Goal: Communication & Community: Answer question/provide support

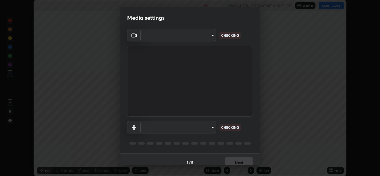
scroll to position [176, 380]
type input "a5fd4db2a2ff04be9e75800ceec395402009cfa99126b0c31c67d7c87717ec82"
click at [205, 130] on body "Erase all Circles Recording WAS SCHEDULED TO START AT 12:30 PM Settings START C…" at bounding box center [190, 88] width 380 height 176
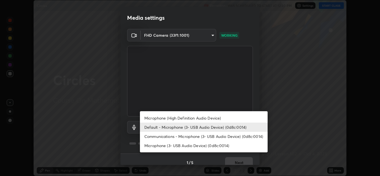
click at [203, 119] on li "Microphone (High Definition Audio Device)" at bounding box center [204, 118] width 128 height 9
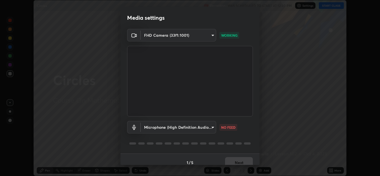
click at [201, 128] on body "Erase all Circles Recording WAS SCHEDULED TO START AT 12:30 PM Settings START C…" at bounding box center [190, 88] width 380 height 176
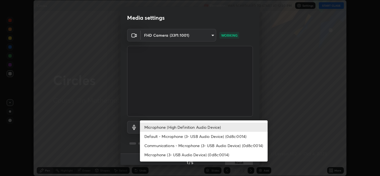
click at [153, 138] on li "Default - Microphone (3- USB Audio Device) (0d8c:0014)" at bounding box center [204, 136] width 128 height 9
type input "default"
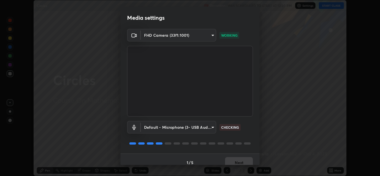
scroll to position [6, 0]
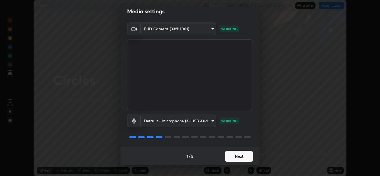
click at [236, 156] on button "Next" at bounding box center [239, 156] width 28 height 11
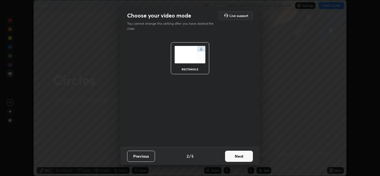
scroll to position [0, 0]
click at [238, 156] on button "Next" at bounding box center [239, 156] width 28 height 11
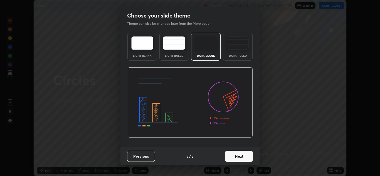
click at [240, 158] on button "Next" at bounding box center [239, 156] width 28 height 11
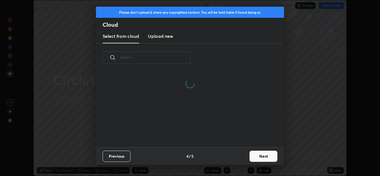
click at [139, 58] on input "text" at bounding box center [156, 58] width 70 height 24
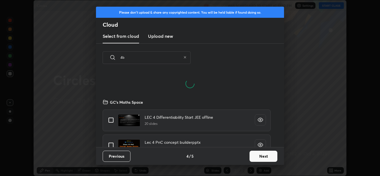
scroll to position [75, 179]
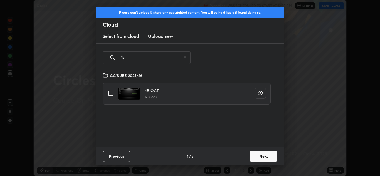
type input "4b"
click at [109, 92] on input "grid" at bounding box center [111, 94] width 12 height 12
checkbox input "true"
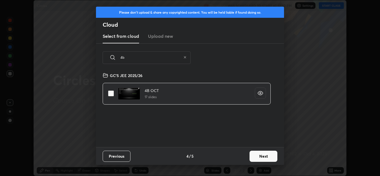
click at [262, 155] on button "Next" at bounding box center [264, 156] width 28 height 11
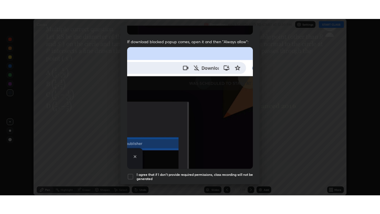
scroll to position [120, 0]
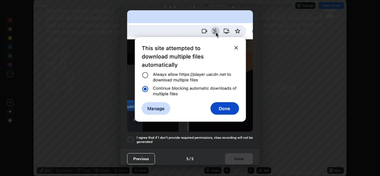
click at [133, 137] on div at bounding box center [130, 139] width 7 height 7
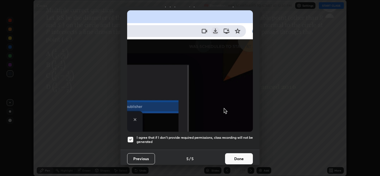
click at [233, 155] on button "Done" at bounding box center [239, 158] width 28 height 11
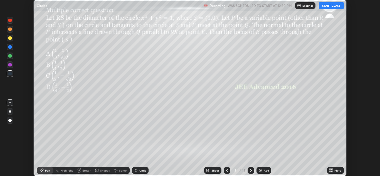
click at [339, 171] on div "More" at bounding box center [338, 170] width 7 height 3
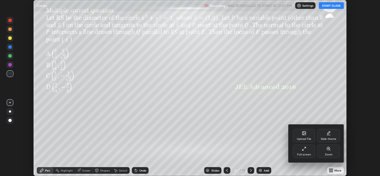
click at [308, 149] on div "Full screen" at bounding box center [304, 151] width 22 height 13
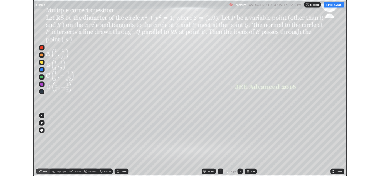
scroll to position [214, 380]
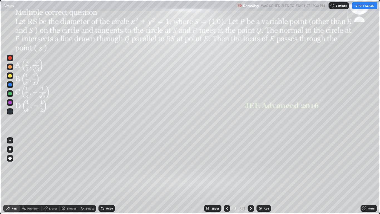
click at [11, 76] on div at bounding box center [9, 75] width 3 height 3
click at [15, 176] on div "Pen" at bounding box center [14, 208] width 5 height 3
click at [366, 8] on button "START CLASS" at bounding box center [364, 5] width 25 height 7
click at [10, 75] on div at bounding box center [9, 75] width 3 height 3
click at [10, 149] on div at bounding box center [10, 149] width 2 height 2
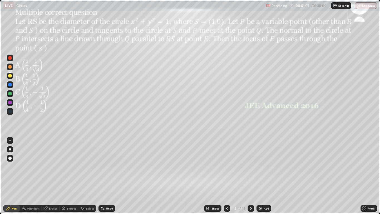
click at [10, 68] on div at bounding box center [9, 66] width 3 height 3
click at [10, 106] on div at bounding box center [10, 102] width 7 height 7
click at [10, 150] on div at bounding box center [10, 149] width 2 height 2
click at [66, 176] on div "Shapes" at bounding box center [69, 208] width 19 height 7
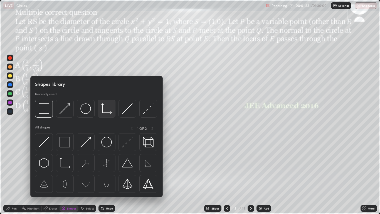
click at [106, 110] on img at bounding box center [106, 108] width 11 height 11
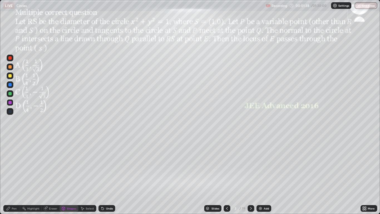
click at [68, 176] on div "Shapes" at bounding box center [71, 208] width 9 height 3
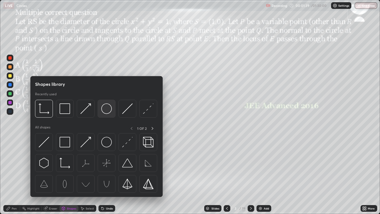
click at [104, 112] on img at bounding box center [106, 108] width 11 height 11
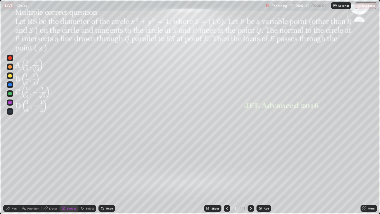
click at [9, 95] on div at bounding box center [9, 93] width 3 height 3
click at [8, 176] on div "Pen" at bounding box center [11, 208] width 17 height 7
click at [11, 85] on div at bounding box center [9, 84] width 3 height 3
click at [70, 176] on div "Shapes" at bounding box center [71, 208] width 9 height 3
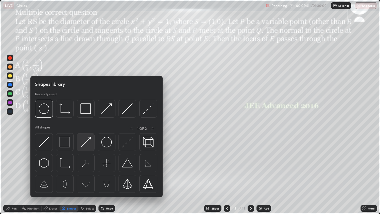
click at [84, 147] on img at bounding box center [85, 142] width 11 height 11
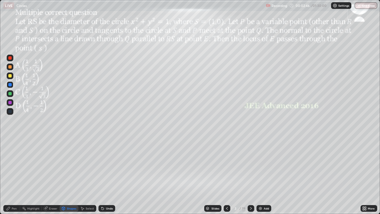
click at [14, 176] on div "Pen" at bounding box center [14, 208] width 5 height 3
click at [69, 176] on div "Shapes" at bounding box center [71, 208] width 9 height 3
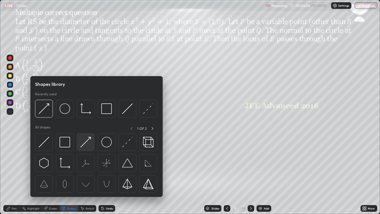
click at [88, 143] on img at bounding box center [85, 142] width 11 height 11
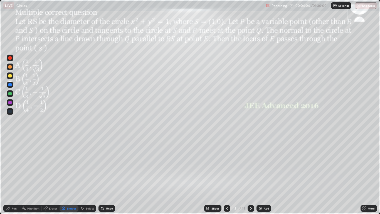
click at [11, 104] on div at bounding box center [10, 102] width 7 height 7
click at [10, 95] on div at bounding box center [9, 93] width 3 height 3
click at [10, 58] on div at bounding box center [9, 57] width 3 height 3
click at [12, 176] on div "Pen" at bounding box center [14, 208] width 5 height 3
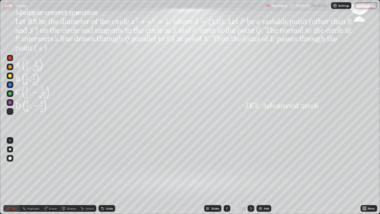
click at [106, 176] on div "Undo" at bounding box center [109, 208] width 7 height 3
click at [107, 176] on div "Undo" at bounding box center [109, 208] width 7 height 3
click at [9, 94] on div at bounding box center [9, 93] width 3 height 3
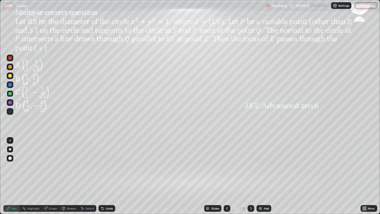
click at [10, 103] on div at bounding box center [9, 102] width 3 height 3
click at [67, 176] on div "Shapes" at bounding box center [71, 208] width 9 height 3
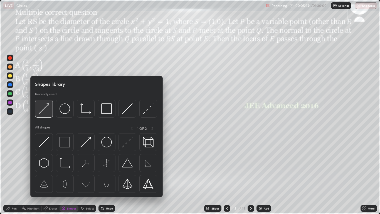
click at [45, 109] on img at bounding box center [44, 108] width 11 height 11
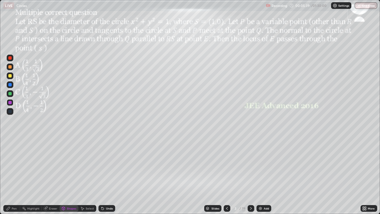
click at [9, 94] on div at bounding box center [9, 93] width 3 height 3
click at [11, 105] on div at bounding box center [10, 102] width 7 height 7
click at [10, 57] on div at bounding box center [9, 57] width 3 height 3
click at [9, 67] on div at bounding box center [9, 66] width 3 height 3
click at [110, 176] on div "Undo" at bounding box center [109, 208] width 7 height 3
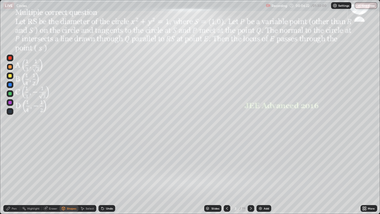
click at [11, 94] on div at bounding box center [9, 93] width 3 height 3
click at [10, 103] on div at bounding box center [9, 102] width 3 height 3
click at [109, 176] on div "Undo" at bounding box center [109, 208] width 7 height 3
click at [10, 176] on icon at bounding box center [8, 208] width 4 height 4
click at [66, 176] on div "Shapes" at bounding box center [69, 208] width 19 height 7
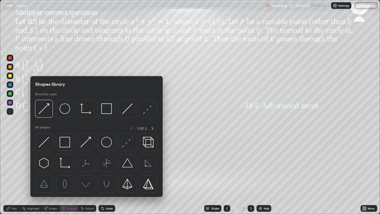
click at [11, 86] on div at bounding box center [9, 84] width 3 height 3
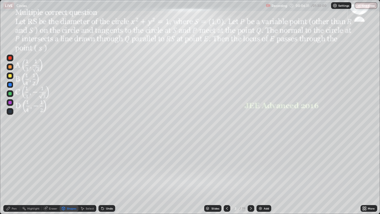
click at [71, 176] on div "Shapes" at bounding box center [71, 208] width 9 height 3
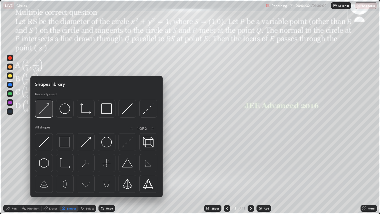
click at [45, 109] on img at bounding box center [44, 108] width 11 height 11
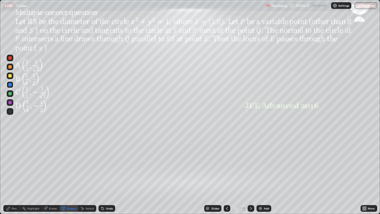
click at [103, 176] on icon at bounding box center [102, 208] width 4 height 4
click at [12, 176] on div "Pen" at bounding box center [11, 208] width 17 height 7
click at [10, 96] on div at bounding box center [10, 93] width 7 height 7
click at [67, 176] on div "Shapes" at bounding box center [71, 208] width 9 height 3
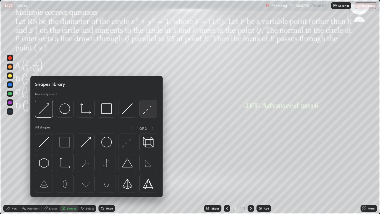
click at [147, 110] on img at bounding box center [148, 108] width 11 height 11
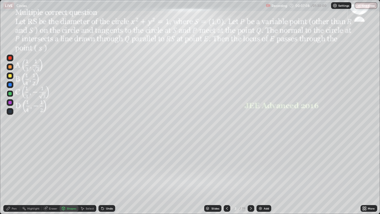
click at [10, 77] on div at bounding box center [9, 75] width 3 height 3
click at [106, 176] on div "Undo" at bounding box center [109, 208] width 7 height 3
click at [13, 176] on div "Pen" at bounding box center [14, 208] width 5 height 3
click at [10, 105] on div at bounding box center [10, 102] width 7 height 7
click at [10, 102] on div at bounding box center [9, 102] width 3 height 3
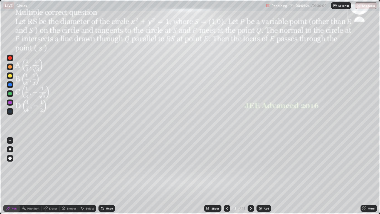
click at [11, 103] on div at bounding box center [9, 102] width 3 height 3
click at [102, 176] on icon at bounding box center [103, 208] width 2 height 2
click at [105, 176] on div "Undo" at bounding box center [107, 208] width 17 height 7
click at [102, 176] on icon at bounding box center [103, 208] width 2 height 2
click at [105, 176] on div "Undo" at bounding box center [107, 208] width 17 height 7
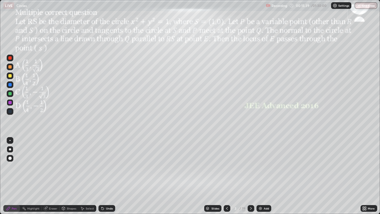
click at [11, 100] on div at bounding box center [10, 102] width 7 height 7
click at [11, 91] on div at bounding box center [10, 93] width 7 height 7
click at [9, 75] on div at bounding box center [9, 75] width 3 height 3
click at [48, 176] on div "Eraser" at bounding box center [51, 208] width 18 height 7
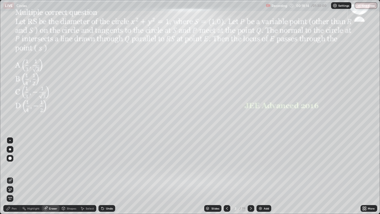
click at [11, 176] on div "Pen" at bounding box center [11, 208] width 17 height 7
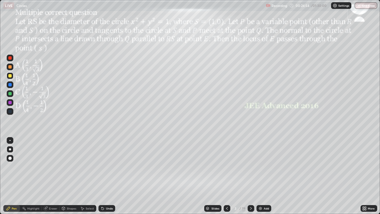
click at [263, 176] on img at bounding box center [260, 208] width 4 height 4
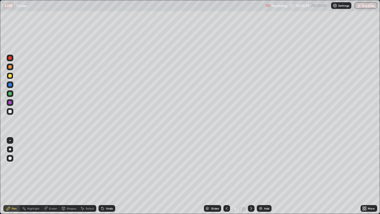
click at [227, 176] on icon at bounding box center [227, 208] width 4 height 4
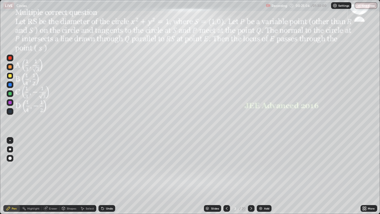
click at [250, 176] on icon at bounding box center [251, 208] width 4 height 4
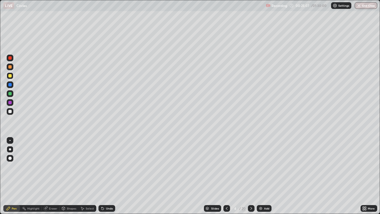
click at [48, 176] on div "Eraser" at bounding box center [51, 208] width 18 height 7
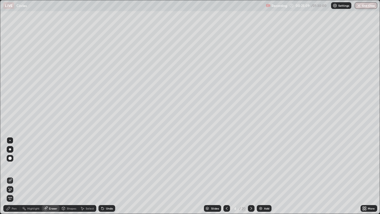
click at [13, 176] on div "Pen" at bounding box center [11, 208] width 17 height 7
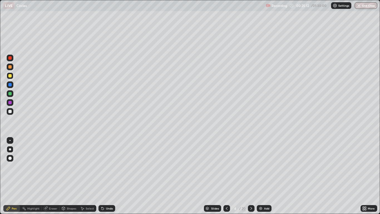
click at [102, 176] on div "Undo" at bounding box center [107, 208] width 17 height 7
click at [226, 176] on icon at bounding box center [227, 208] width 4 height 4
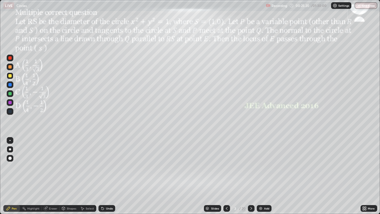
click at [251, 176] on icon at bounding box center [251, 208] width 4 height 4
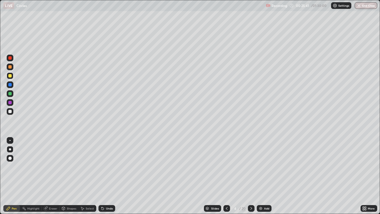
click at [108, 176] on div "Undo" at bounding box center [109, 208] width 7 height 3
click at [50, 176] on div "Eraser" at bounding box center [53, 208] width 8 height 3
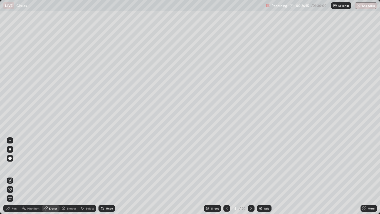
click at [9, 176] on div "Pen" at bounding box center [11, 208] width 17 height 7
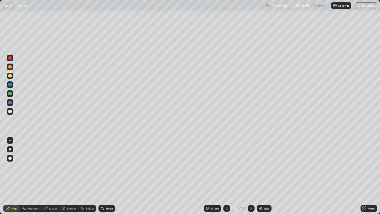
click at [54, 176] on div "Eraser" at bounding box center [53, 208] width 8 height 3
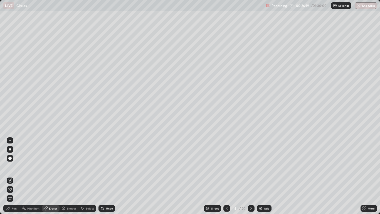
click at [9, 176] on icon at bounding box center [8, 208] width 3 height 3
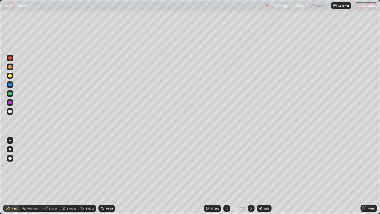
click at [227, 176] on icon at bounding box center [227, 208] width 4 height 4
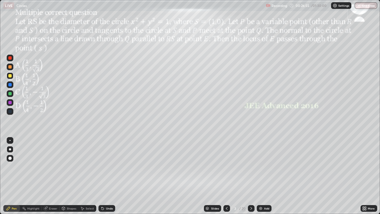
click at [251, 176] on icon at bounding box center [251, 208] width 4 height 4
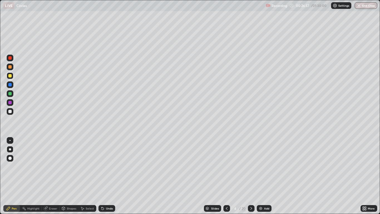
click at [227, 176] on icon at bounding box center [227, 208] width 4 height 4
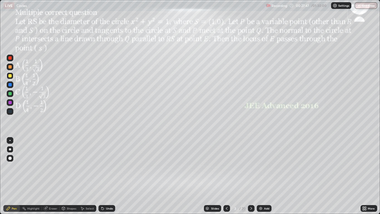
click at [251, 176] on icon at bounding box center [251, 208] width 4 height 4
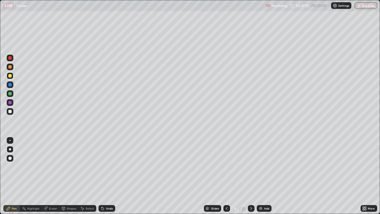
click at [250, 176] on icon at bounding box center [251, 208] width 4 height 4
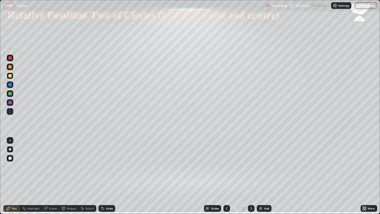
click at [228, 176] on icon at bounding box center [227, 208] width 4 height 4
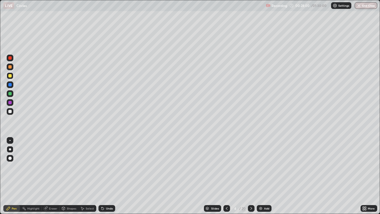
click at [226, 176] on icon at bounding box center [227, 208] width 4 height 4
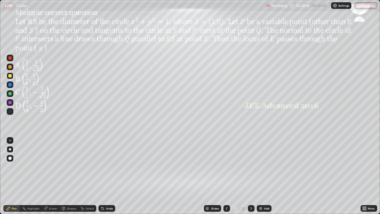
click at [250, 176] on icon at bounding box center [251, 208] width 4 height 4
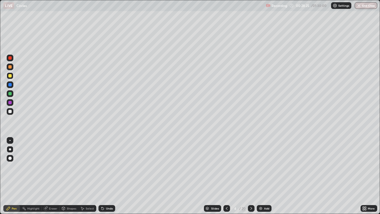
click at [251, 176] on icon at bounding box center [251, 208] width 4 height 4
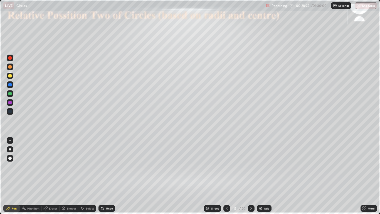
click at [226, 176] on icon at bounding box center [227, 208] width 4 height 4
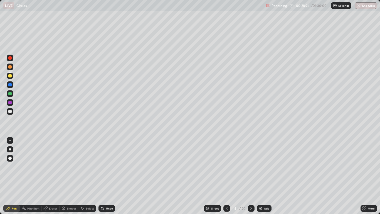
click at [227, 176] on icon at bounding box center [227, 208] width 4 height 4
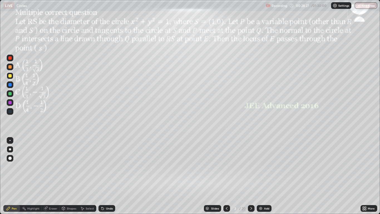
click at [107, 176] on div "Undo" at bounding box center [109, 208] width 7 height 3
click at [102, 176] on icon at bounding box center [103, 208] width 2 height 2
click at [103, 176] on icon at bounding box center [102, 208] width 4 height 4
click at [251, 176] on icon at bounding box center [251, 208] width 4 height 4
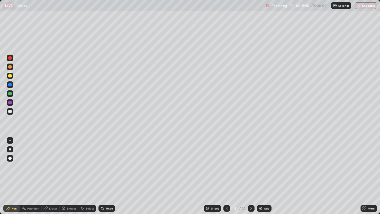
click at [226, 176] on icon at bounding box center [227, 208] width 4 height 4
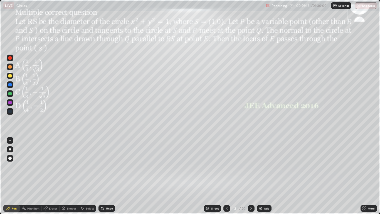
click at [9, 93] on div at bounding box center [9, 93] width 3 height 3
click at [9, 101] on div at bounding box center [9, 102] width 3 height 3
click at [248, 176] on div at bounding box center [251, 208] width 7 height 7
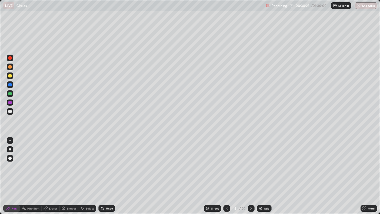
click at [9, 112] on div at bounding box center [9, 111] width 3 height 3
click at [10, 176] on icon at bounding box center [8, 208] width 4 height 4
click at [251, 176] on icon at bounding box center [251, 208] width 4 height 4
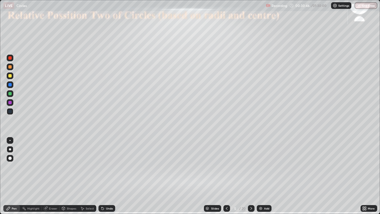
click at [10, 77] on div at bounding box center [9, 75] width 3 height 3
click at [227, 176] on icon at bounding box center [227, 208] width 4 height 4
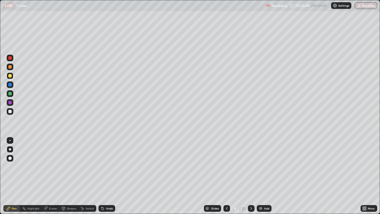
click at [227, 176] on icon at bounding box center [227, 208] width 4 height 4
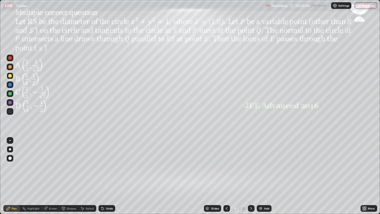
click at [251, 176] on div at bounding box center [251, 208] width 7 height 7
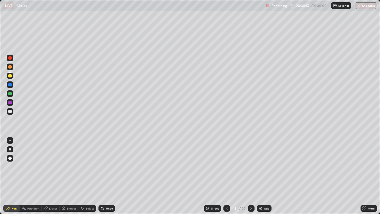
click at [251, 176] on icon at bounding box center [251, 208] width 4 height 4
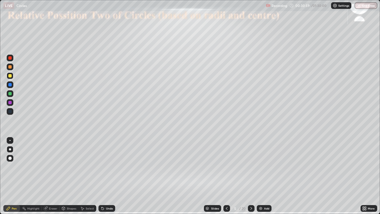
click at [11, 77] on div at bounding box center [9, 75] width 3 height 3
click at [11, 95] on div at bounding box center [9, 93] width 3 height 3
click at [48, 176] on div "Eraser" at bounding box center [51, 208] width 18 height 7
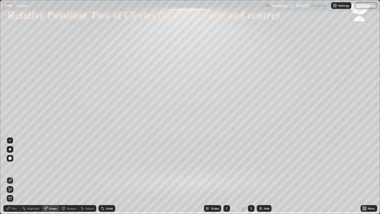
click at [11, 176] on div "Pen" at bounding box center [11, 208] width 17 height 7
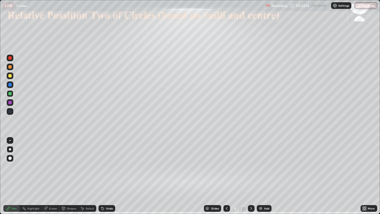
click at [10, 85] on div at bounding box center [9, 84] width 3 height 3
click at [67, 176] on div "Shapes" at bounding box center [71, 208] width 9 height 3
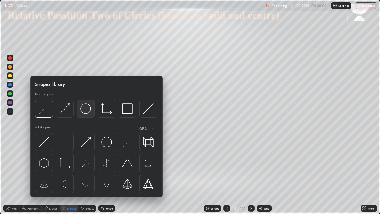
click at [84, 112] on img at bounding box center [85, 108] width 11 height 11
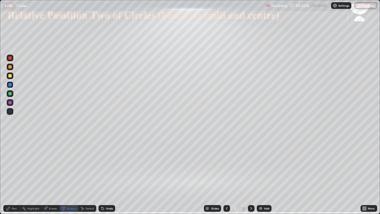
click at [89, 176] on div "Select" at bounding box center [90, 208] width 8 height 3
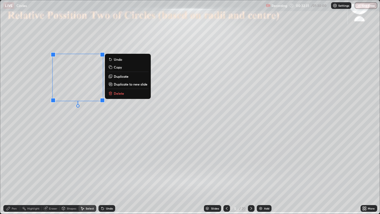
click at [122, 77] on p "Duplicate" at bounding box center [121, 76] width 15 height 4
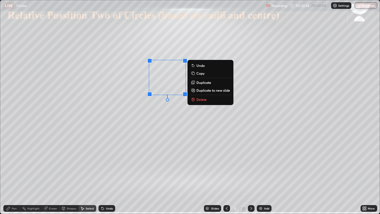
click at [14, 176] on div "Pen" at bounding box center [14, 208] width 5 height 3
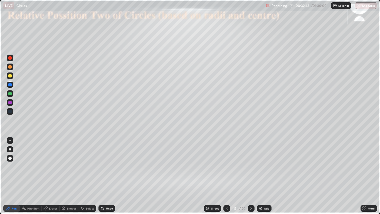
click at [11, 76] on div at bounding box center [9, 75] width 3 height 3
click at [68, 176] on div "Shapes" at bounding box center [71, 208] width 9 height 3
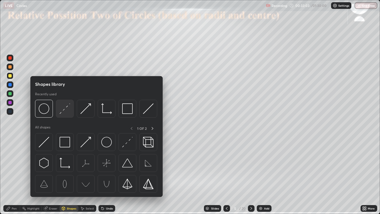
click at [63, 111] on img at bounding box center [65, 108] width 11 height 11
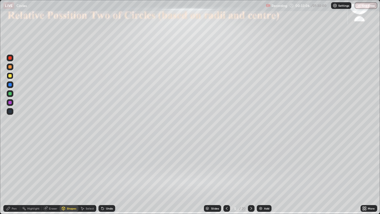
click at [12, 176] on div "Pen" at bounding box center [14, 208] width 5 height 3
click at [10, 58] on div at bounding box center [9, 57] width 3 height 3
click at [9, 96] on div at bounding box center [10, 93] width 7 height 7
click at [108, 176] on div "Undo" at bounding box center [109, 208] width 7 height 3
click at [111, 176] on div "Undo" at bounding box center [109, 208] width 7 height 3
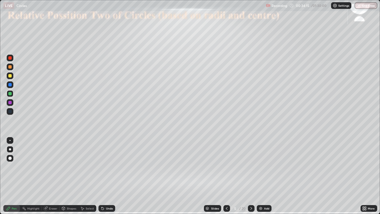
click at [107, 176] on div "Undo" at bounding box center [109, 208] width 7 height 3
click at [106, 176] on div "Undo" at bounding box center [107, 208] width 17 height 7
click at [10, 58] on div at bounding box center [9, 57] width 3 height 3
click at [66, 176] on div "Shapes" at bounding box center [69, 208] width 19 height 7
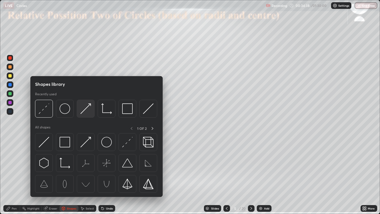
click at [89, 111] on img at bounding box center [85, 108] width 11 height 11
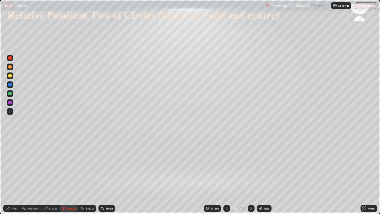
click at [9, 92] on div at bounding box center [9, 93] width 3 height 3
click at [107, 176] on div "Undo" at bounding box center [109, 208] width 7 height 3
click at [87, 176] on div "Select" at bounding box center [90, 208] width 8 height 3
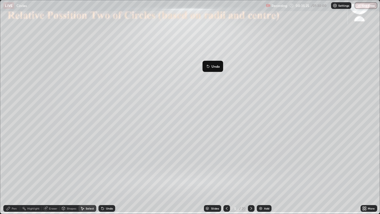
click at [14, 176] on div "Pen" at bounding box center [14, 208] width 5 height 3
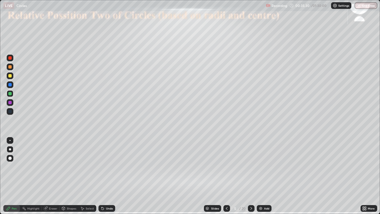
click at [68, 176] on div "Shapes" at bounding box center [69, 208] width 19 height 7
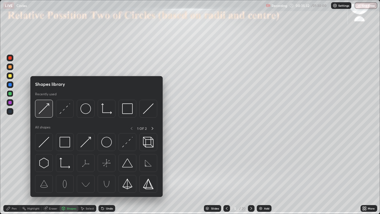
click at [50, 110] on div at bounding box center [44, 109] width 18 height 18
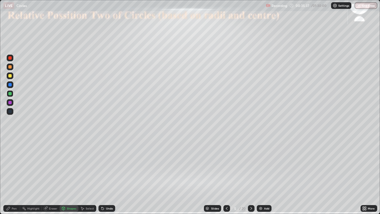
click at [13, 176] on div "Pen" at bounding box center [14, 208] width 5 height 3
click at [67, 176] on div "Shapes" at bounding box center [71, 208] width 9 height 3
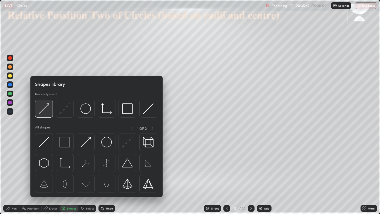
click at [45, 109] on img at bounding box center [44, 108] width 11 height 11
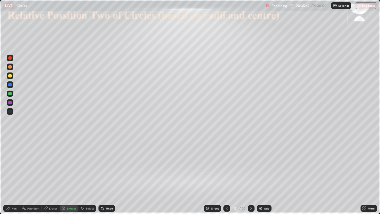
click at [12, 102] on div at bounding box center [10, 102] width 7 height 7
click at [109, 176] on div "Undo" at bounding box center [109, 208] width 7 height 3
click at [108, 176] on div "Undo" at bounding box center [109, 208] width 7 height 3
click at [13, 176] on div "Pen" at bounding box center [14, 208] width 5 height 3
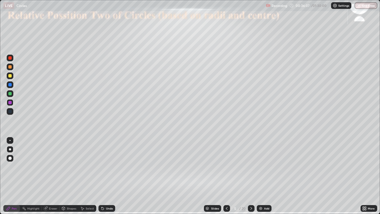
click at [10, 102] on div at bounding box center [9, 102] width 3 height 3
click at [13, 94] on div at bounding box center [10, 93] width 7 height 7
click at [11, 76] on div at bounding box center [9, 75] width 3 height 3
click at [9, 85] on div at bounding box center [9, 84] width 3 height 3
click at [66, 176] on div "Shapes" at bounding box center [69, 208] width 19 height 7
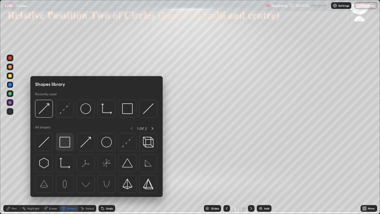
click at [66, 144] on img at bounding box center [65, 142] width 11 height 11
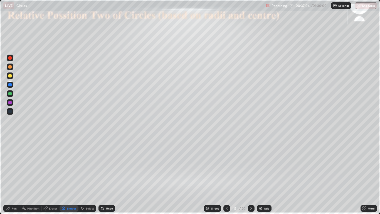
click at [9, 176] on icon at bounding box center [8, 208] width 3 height 3
click at [251, 176] on icon at bounding box center [252, 208] width 2 height 3
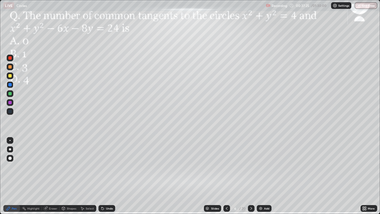
click at [251, 176] on icon at bounding box center [251, 208] width 4 height 4
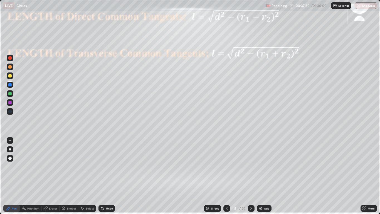
click at [229, 176] on icon at bounding box center [227, 208] width 4 height 4
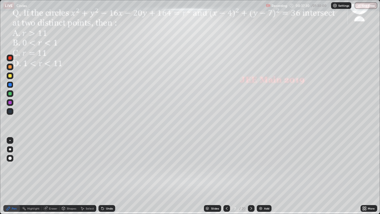
click at [227, 176] on icon at bounding box center [227, 208] width 4 height 4
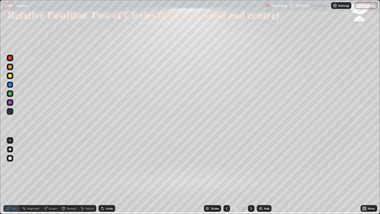
click at [261, 176] on img at bounding box center [261, 208] width 4 height 4
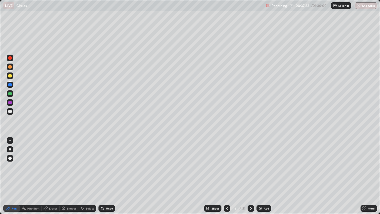
click at [10, 76] on div at bounding box center [9, 75] width 3 height 3
click at [10, 67] on div at bounding box center [9, 66] width 3 height 3
click at [71, 176] on div "Shapes" at bounding box center [71, 208] width 9 height 3
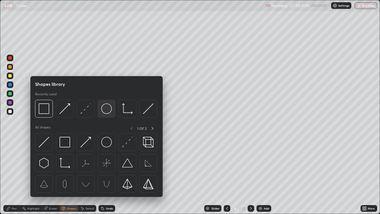
click at [105, 109] on img at bounding box center [106, 108] width 11 height 11
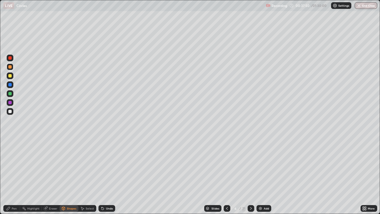
click at [89, 176] on div "Select" at bounding box center [90, 208] width 8 height 3
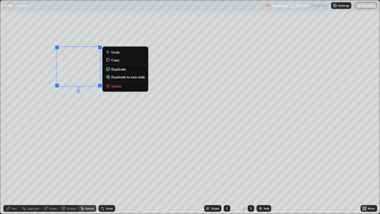
click at [117, 69] on p "Duplicate" at bounding box center [118, 69] width 15 height 4
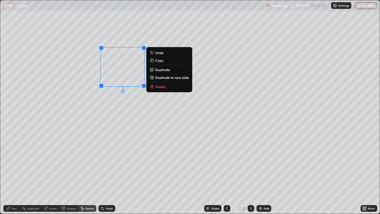
click at [12, 176] on div "Pen" at bounding box center [11, 208] width 17 height 7
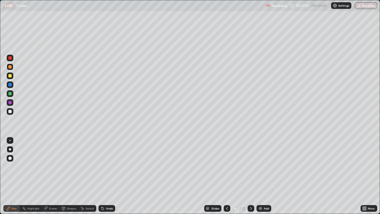
click at [13, 94] on div at bounding box center [10, 93] width 7 height 7
click at [68, 176] on div "Shapes" at bounding box center [71, 208] width 9 height 3
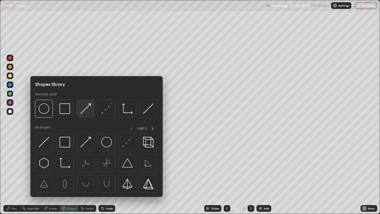
click at [85, 111] on img at bounding box center [85, 108] width 11 height 11
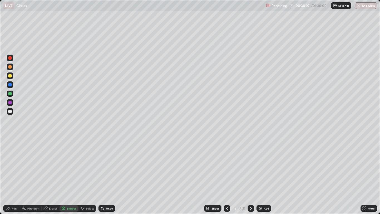
click at [11, 58] on div at bounding box center [9, 57] width 3 height 3
click at [11, 176] on div "Pen" at bounding box center [11, 208] width 17 height 7
click at [8, 112] on div at bounding box center [10, 111] width 7 height 7
click at [106, 176] on div "Undo" at bounding box center [109, 208] width 7 height 3
click at [108, 176] on div "Undo" at bounding box center [107, 208] width 17 height 7
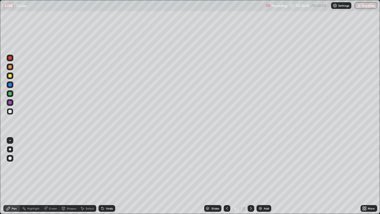
click at [110, 176] on div "Undo" at bounding box center [109, 208] width 7 height 3
click at [15, 176] on div "Pen" at bounding box center [14, 208] width 5 height 3
click at [227, 176] on icon at bounding box center [227, 208] width 4 height 4
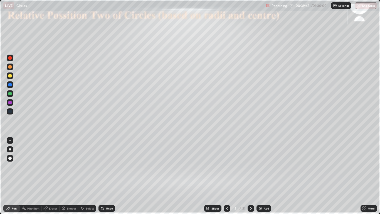
click at [248, 176] on div at bounding box center [251, 208] width 7 height 7
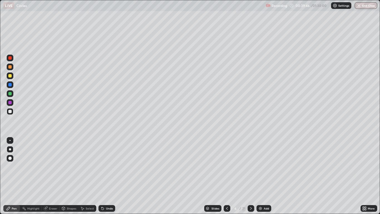
click at [10, 76] on div at bounding box center [9, 75] width 3 height 3
click at [67, 176] on div "Shapes" at bounding box center [71, 208] width 9 height 3
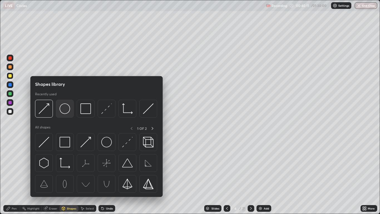
click at [67, 109] on img at bounding box center [65, 108] width 11 height 11
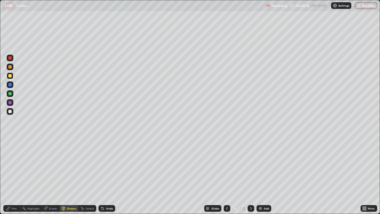
click at [88, 176] on div "Select" at bounding box center [90, 208] width 8 height 3
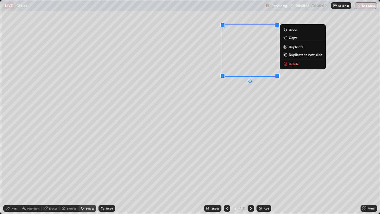
click at [295, 48] on p "Duplicate" at bounding box center [296, 47] width 15 height 4
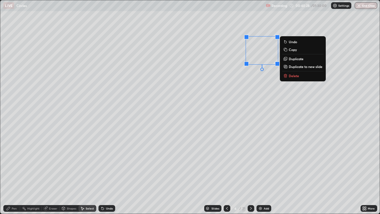
click at [13, 176] on div "Pen" at bounding box center [14, 208] width 5 height 3
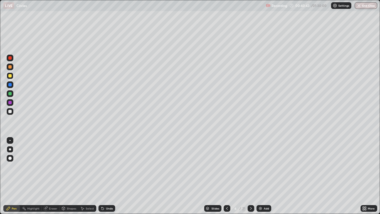
click at [67, 176] on div "Shapes" at bounding box center [71, 208] width 9 height 3
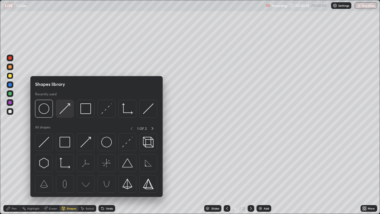
click at [67, 111] on img at bounding box center [65, 108] width 11 height 11
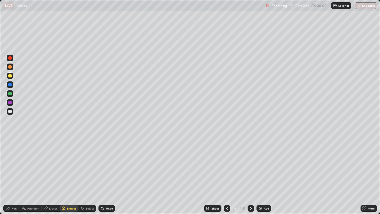
click at [108, 176] on div "Undo" at bounding box center [109, 208] width 7 height 3
click at [10, 104] on div at bounding box center [9, 102] width 3 height 3
click at [106, 176] on div "Undo" at bounding box center [109, 208] width 7 height 3
click at [110, 176] on div "Undo" at bounding box center [109, 208] width 7 height 3
click at [13, 176] on div "Pen" at bounding box center [14, 208] width 5 height 3
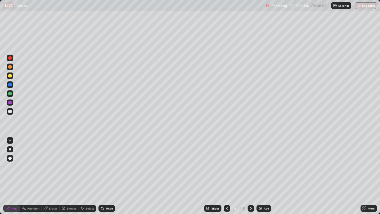
click at [82, 176] on icon at bounding box center [82, 208] width 4 height 4
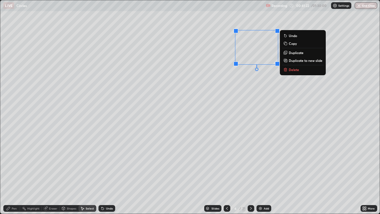
click at [10, 176] on icon at bounding box center [8, 208] width 4 height 4
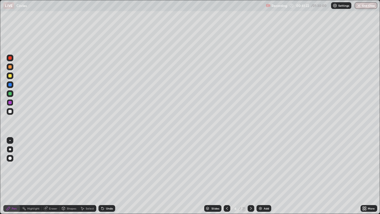
click at [9, 112] on div at bounding box center [9, 111] width 3 height 3
click at [10, 58] on div at bounding box center [9, 57] width 3 height 3
click at [12, 101] on div at bounding box center [10, 102] width 7 height 7
click at [12, 77] on div at bounding box center [10, 75] width 7 height 7
click at [11, 58] on div at bounding box center [9, 57] width 3 height 3
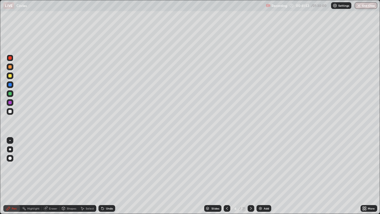
click at [10, 85] on div at bounding box center [9, 84] width 3 height 3
click at [10, 75] on div at bounding box center [9, 75] width 3 height 3
click at [68, 176] on div "Shapes" at bounding box center [71, 208] width 9 height 3
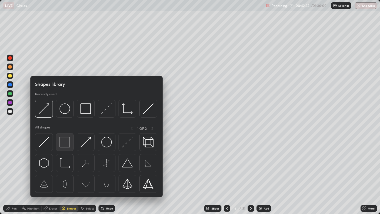
click at [64, 141] on img at bounding box center [65, 142] width 11 height 11
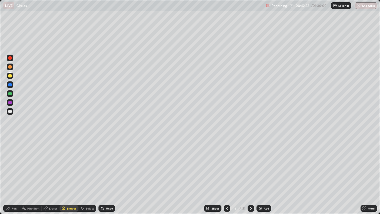
click at [12, 176] on div "Pen" at bounding box center [14, 208] width 5 height 3
click at [10, 112] on div at bounding box center [9, 111] width 3 height 3
click at [366, 176] on icon at bounding box center [365, 207] width 1 height 1
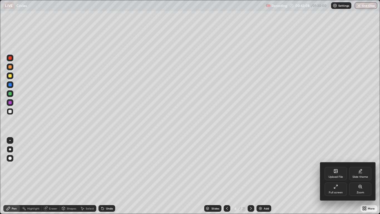
click at [339, 176] on div "Full screen" at bounding box center [336, 192] width 14 height 3
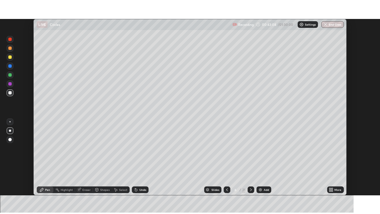
scroll to position [27662, 27458]
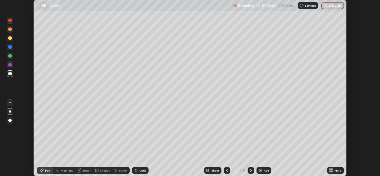
click at [341, 173] on div "More" at bounding box center [335, 170] width 17 height 7
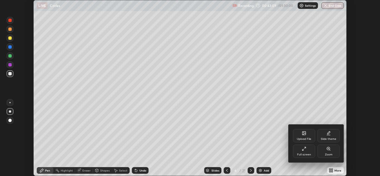
click at [312, 152] on div "Full screen" at bounding box center [304, 151] width 22 height 13
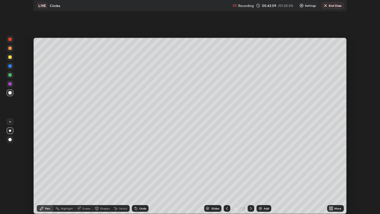
scroll to position [214, 380]
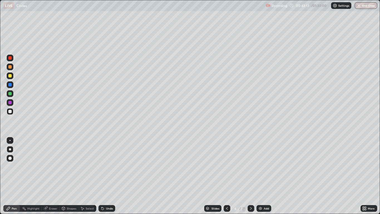
click at [52, 176] on div "Eraser" at bounding box center [53, 208] width 8 height 3
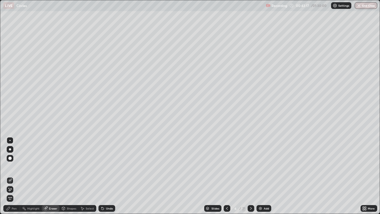
click at [14, 176] on div "Pen" at bounding box center [14, 208] width 5 height 3
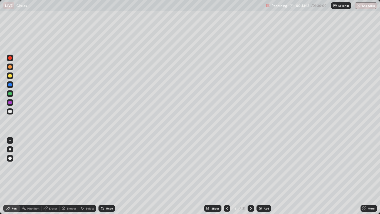
click at [10, 112] on div at bounding box center [9, 111] width 3 height 3
click at [9, 110] on div at bounding box center [9, 111] width 3 height 3
click at [264, 176] on div "Add" at bounding box center [266, 208] width 5 height 3
click at [227, 176] on icon at bounding box center [227, 208] width 4 height 4
click at [251, 176] on icon at bounding box center [251, 208] width 4 height 4
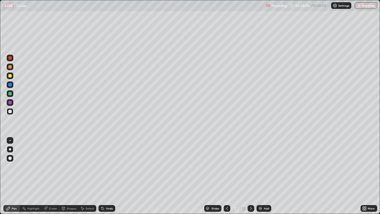
click at [10, 76] on div at bounding box center [9, 75] width 3 height 3
click at [66, 176] on div "Shapes" at bounding box center [69, 208] width 19 height 7
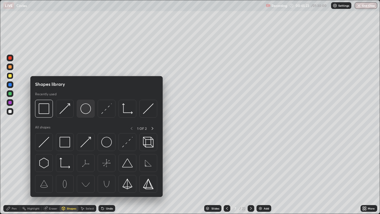
click at [86, 112] on img at bounding box center [85, 108] width 11 height 11
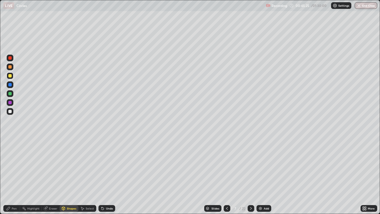
click at [10, 58] on div at bounding box center [9, 57] width 3 height 3
click at [70, 176] on div "Shapes" at bounding box center [71, 208] width 9 height 3
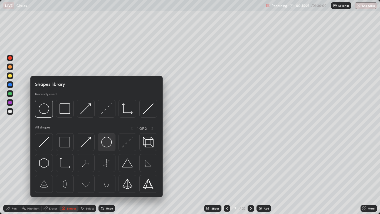
click at [106, 140] on img at bounding box center [106, 142] width 11 height 11
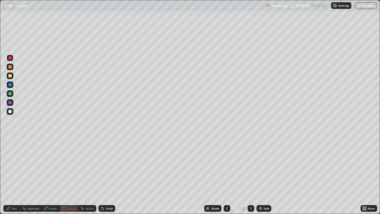
click at [10, 111] on div at bounding box center [9, 111] width 3 height 3
click at [69, 176] on div "Shapes" at bounding box center [71, 208] width 9 height 3
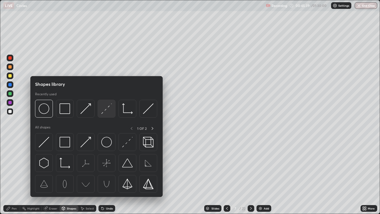
click at [103, 109] on img at bounding box center [106, 108] width 11 height 11
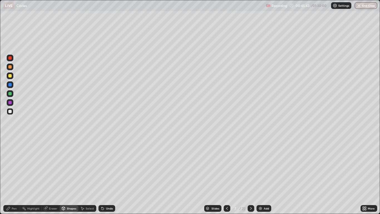
click at [7, 176] on icon at bounding box center [8, 208] width 4 height 4
click at [11, 103] on div at bounding box center [9, 102] width 3 height 3
click at [10, 94] on div at bounding box center [9, 93] width 3 height 3
click at [10, 69] on div at bounding box center [10, 66] width 7 height 7
click at [86, 176] on div "Select" at bounding box center [90, 208] width 8 height 3
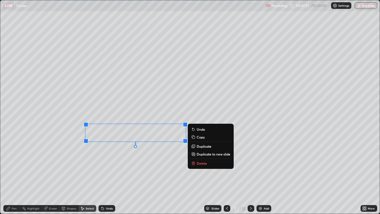
click at [13, 176] on div "Pen" at bounding box center [14, 208] width 5 height 3
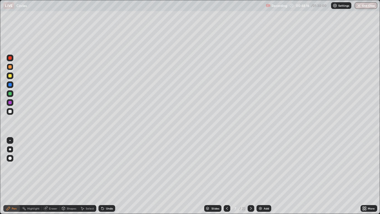
click at [9, 77] on div at bounding box center [9, 75] width 3 height 3
click at [9, 85] on div at bounding box center [9, 84] width 3 height 3
click at [10, 102] on div at bounding box center [9, 102] width 3 height 3
click at [67, 176] on div "Shapes" at bounding box center [71, 208] width 9 height 3
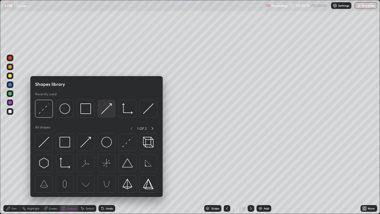
click at [109, 109] on img at bounding box center [106, 108] width 11 height 11
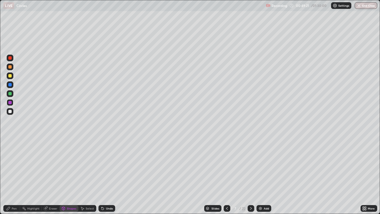
click at [110, 176] on div "Undo" at bounding box center [107, 208] width 17 height 7
click at [109, 176] on div "Undo" at bounding box center [109, 208] width 7 height 3
click at [15, 176] on div "Pen" at bounding box center [14, 208] width 5 height 3
click at [227, 176] on div at bounding box center [227, 208] width 7 height 7
click at [227, 176] on icon at bounding box center [227, 208] width 4 height 4
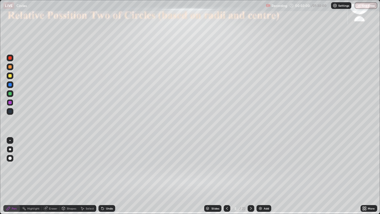
click at [252, 176] on icon at bounding box center [251, 208] width 4 height 4
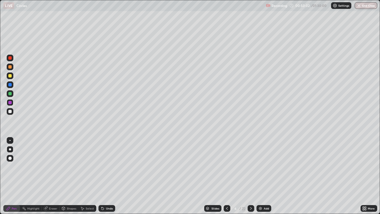
click at [251, 176] on icon at bounding box center [251, 208] width 4 height 4
click at [226, 176] on icon at bounding box center [227, 208] width 4 height 4
click at [251, 176] on icon at bounding box center [251, 208] width 4 height 4
click at [72, 176] on div "Shapes" at bounding box center [71, 208] width 9 height 3
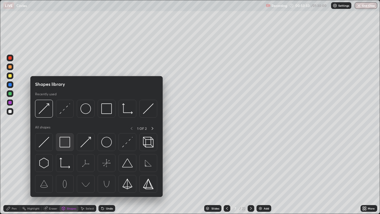
click at [62, 143] on img at bounding box center [65, 142] width 11 height 11
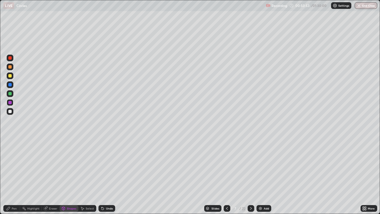
click at [6, 176] on div "Pen" at bounding box center [11, 208] width 17 height 7
click at [14, 111] on div at bounding box center [10, 111] width 9 height 9
click at [9, 94] on div at bounding box center [9, 93] width 3 height 3
click at [253, 176] on icon at bounding box center [251, 208] width 4 height 4
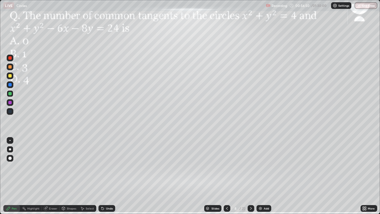
click at [226, 176] on icon at bounding box center [227, 208] width 4 height 4
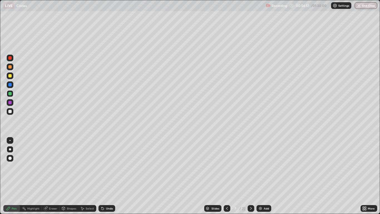
click at [227, 176] on icon at bounding box center [227, 208] width 4 height 4
click at [251, 176] on icon at bounding box center [251, 208] width 4 height 4
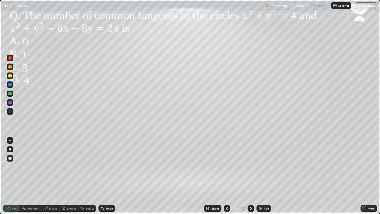
click at [249, 176] on icon at bounding box center [251, 208] width 4 height 4
click at [10, 95] on div at bounding box center [9, 93] width 3 height 3
click at [188, 11] on div "LIVE Circles" at bounding box center [133, 5] width 260 height 11
click at [11, 112] on div at bounding box center [9, 111] width 3 height 3
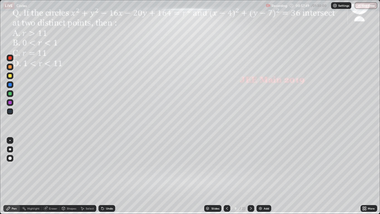
click at [103, 176] on div "Undo" at bounding box center [107, 208] width 17 height 7
click at [102, 176] on icon at bounding box center [102, 207] width 1 height 1
click at [9, 68] on div at bounding box center [9, 66] width 3 height 3
click at [11, 103] on div at bounding box center [9, 102] width 3 height 3
click at [49, 176] on div "Eraser" at bounding box center [53, 208] width 8 height 3
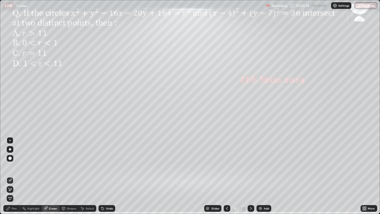
click at [9, 176] on icon at bounding box center [9, 188] width 1 height 1
click at [9, 176] on icon at bounding box center [8, 208] width 4 height 4
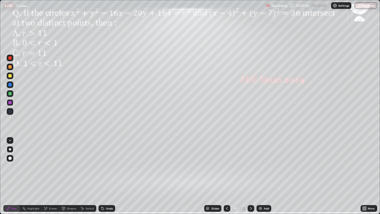
click at [103, 176] on div "Undo" at bounding box center [105, 208] width 19 height 11
click at [9, 84] on div at bounding box center [9, 84] width 3 height 3
click at [11, 94] on div at bounding box center [9, 93] width 3 height 3
click at [11, 76] on div at bounding box center [9, 75] width 3 height 3
click at [251, 176] on icon at bounding box center [251, 208] width 4 height 4
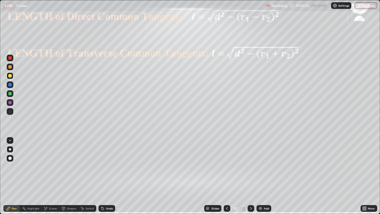
click at [10, 102] on div at bounding box center [9, 102] width 3 height 3
click at [259, 176] on div "Add" at bounding box center [264, 208] width 15 height 7
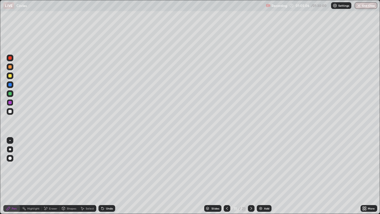
click at [8, 95] on div at bounding box center [9, 93] width 3 height 3
click at [69, 176] on div "Shapes" at bounding box center [71, 208] width 9 height 3
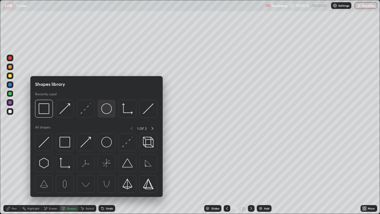
click at [109, 110] on img at bounding box center [106, 108] width 11 height 11
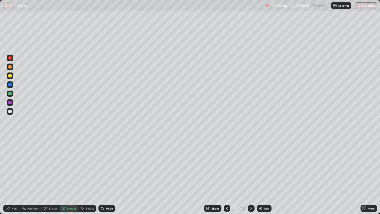
click at [11, 76] on div at bounding box center [9, 75] width 3 height 3
click at [108, 176] on div "Undo" at bounding box center [109, 208] width 7 height 3
click at [87, 176] on div "Select" at bounding box center [88, 208] width 18 height 7
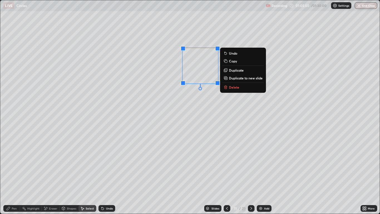
click at [12, 176] on div "Pen" at bounding box center [14, 208] width 5 height 3
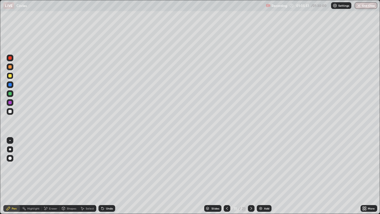
click at [9, 113] on div at bounding box center [9, 111] width 3 height 3
click at [66, 176] on div "Shapes" at bounding box center [69, 208] width 19 height 7
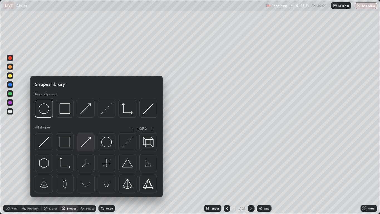
click at [84, 143] on img at bounding box center [85, 142] width 11 height 11
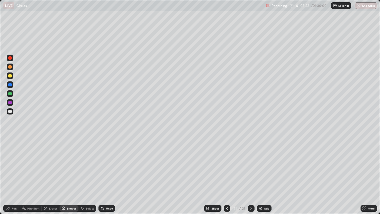
click at [10, 58] on div at bounding box center [9, 57] width 3 height 3
click at [87, 176] on div "Select" at bounding box center [90, 208] width 8 height 3
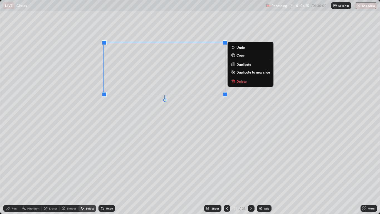
click at [10, 176] on icon at bounding box center [8, 208] width 4 height 4
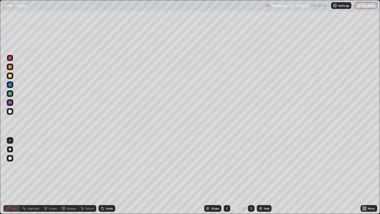
click at [10, 110] on div at bounding box center [9, 111] width 3 height 3
click at [10, 85] on div at bounding box center [9, 84] width 3 height 3
click at [110, 176] on div "Undo" at bounding box center [107, 208] width 17 height 7
click at [9, 94] on div at bounding box center [9, 93] width 3 height 3
click at [54, 176] on div "Eraser" at bounding box center [53, 208] width 8 height 3
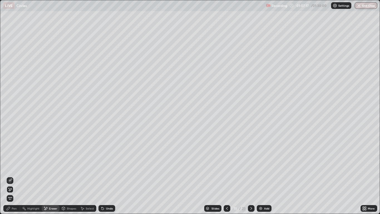
click at [64, 176] on icon at bounding box center [63, 208] width 3 height 3
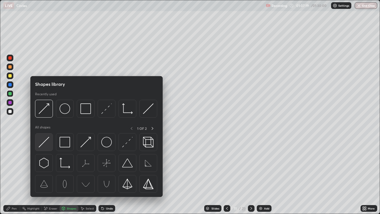
click at [45, 143] on img at bounding box center [44, 142] width 11 height 11
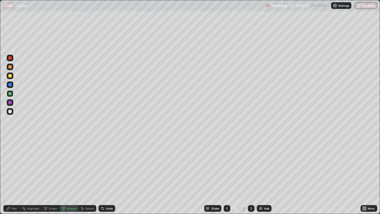
click at [106, 176] on div "Undo" at bounding box center [109, 208] width 7 height 3
click at [10, 110] on div at bounding box center [9, 111] width 3 height 3
click at [102, 176] on icon at bounding box center [103, 208] width 2 height 2
click at [13, 176] on div "Pen" at bounding box center [11, 208] width 17 height 7
click at [66, 176] on div "Shapes" at bounding box center [69, 208] width 19 height 7
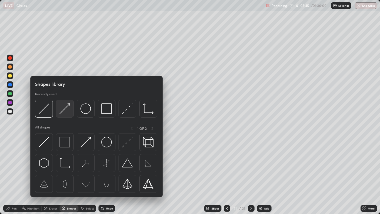
click at [63, 110] on img at bounding box center [65, 108] width 11 height 11
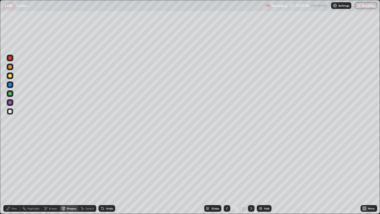
click at [12, 176] on div "Pen" at bounding box center [14, 208] width 5 height 3
click at [11, 95] on div at bounding box center [9, 93] width 3 height 3
click at [9, 102] on div at bounding box center [9, 102] width 3 height 3
click at [67, 176] on div "Shapes" at bounding box center [71, 208] width 9 height 3
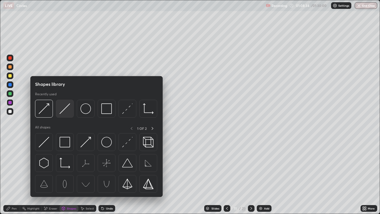
click at [61, 112] on img at bounding box center [65, 108] width 11 height 11
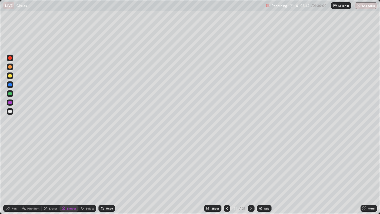
click at [12, 176] on div "Pen" at bounding box center [11, 208] width 17 height 7
click at [9, 94] on div at bounding box center [9, 93] width 3 height 3
click at [72, 176] on div "Shapes" at bounding box center [71, 208] width 9 height 3
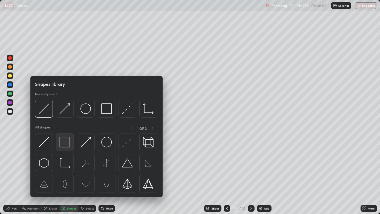
click at [66, 147] on img at bounding box center [65, 142] width 11 height 11
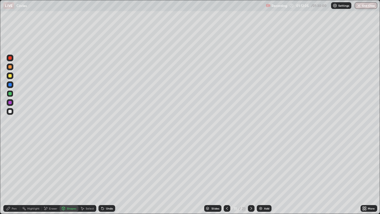
click at [14, 176] on div "Pen" at bounding box center [14, 208] width 5 height 3
click at [227, 176] on icon at bounding box center [227, 208] width 4 height 4
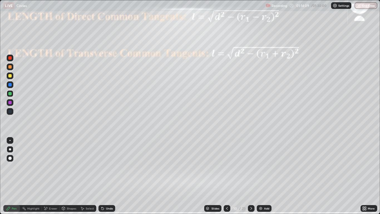
click at [73, 176] on div "Shapes" at bounding box center [71, 208] width 9 height 3
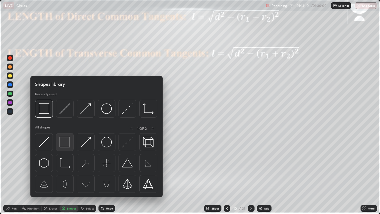
click at [66, 138] on img at bounding box center [65, 142] width 11 height 11
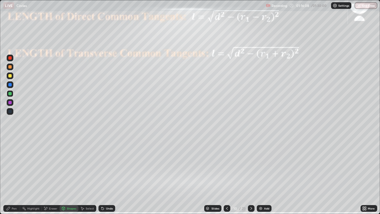
click at [66, 176] on div "Shapes" at bounding box center [69, 208] width 19 height 7
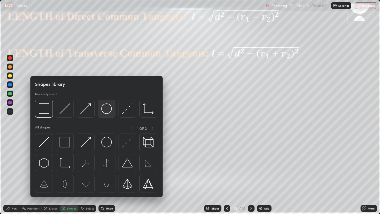
click at [104, 109] on img at bounding box center [106, 108] width 11 height 11
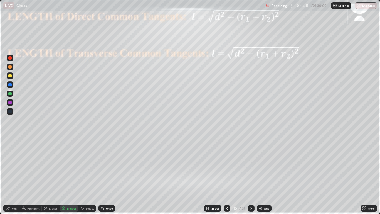
click at [11, 103] on div at bounding box center [9, 102] width 3 height 3
click at [12, 96] on div at bounding box center [10, 93] width 7 height 7
click at [110, 176] on div "Undo" at bounding box center [109, 208] width 7 height 3
click at [67, 176] on div "Shapes" at bounding box center [71, 208] width 9 height 3
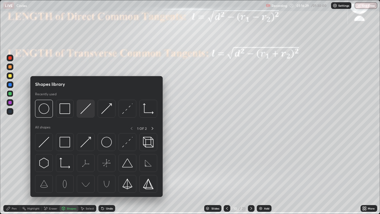
click at [82, 113] on img at bounding box center [85, 108] width 11 height 11
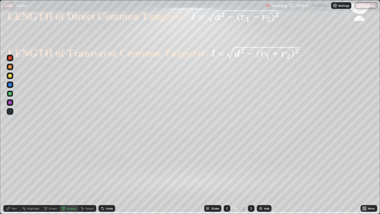
click at [10, 76] on div at bounding box center [9, 75] width 3 height 3
click at [109, 176] on div "Undo" at bounding box center [109, 208] width 7 height 3
click at [10, 87] on div at bounding box center [10, 84] width 7 height 7
click at [13, 176] on div "Pen" at bounding box center [14, 208] width 5 height 3
click at [10, 103] on div at bounding box center [9, 102] width 3 height 3
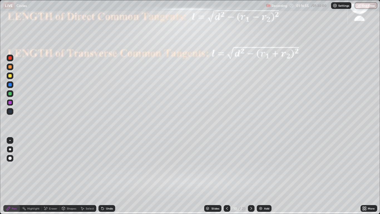
click at [107, 176] on div "Undo" at bounding box center [109, 208] width 7 height 3
click at [71, 176] on div "Shapes" at bounding box center [71, 208] width 9 height 3
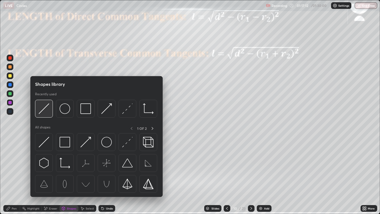
click at [45, 111] on img at bounding box center [44, 108] width 11 height 11
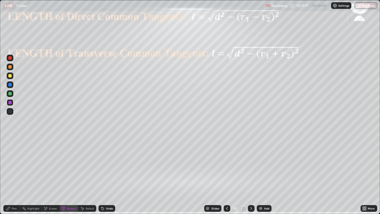
click at [70, 176] on div "Shapes" at bounding box center [71, 208] width 9 height 3
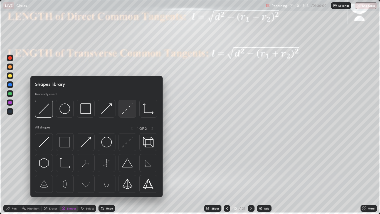
click at [126, 112] on img at bounding box center [127, 108] width 11 height 11
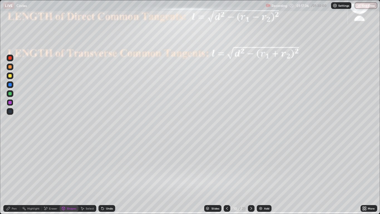
click at [9, 84] on div at bounding box center [9, 84] width 3 height 3
click at [11, 94] on div at bounding box center [9, 93] width 3 height 3
click at [104, 176] on div "Undo" at bounding box center [107, 208] width 17 height 7
click at [18, 176] on div "Pen" at bounding box center [11, 208] width 17 height 7
click at [10, 58] on div at bounding box center [9, 57] width 3 height 3
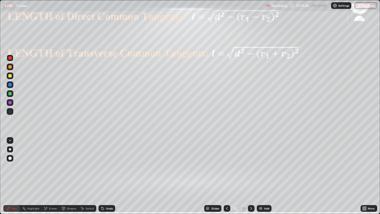
click at [10, 103] on div at bounding box center [9, 102] width 3 height 3
click at [248, 176] on div at bounding box center [251, 208] width 7 height 7
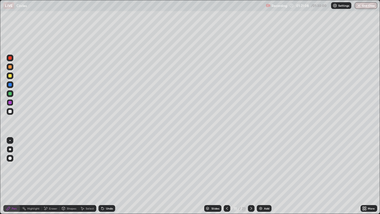
click at [251, 176] on icon at bounding box center [251, 208] width 4 height 4
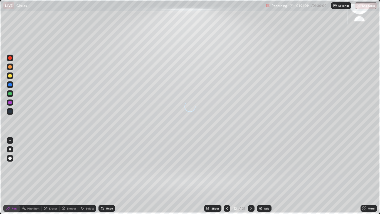
click at [227, 176] on icon at bounding box center [227, 208] width 4 height 4
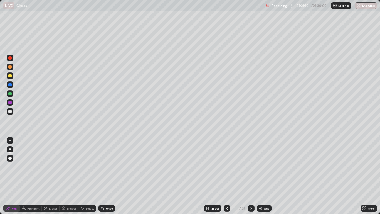
click at [227, 176] on icon at bounding box center [227, 208] width 4 height 4
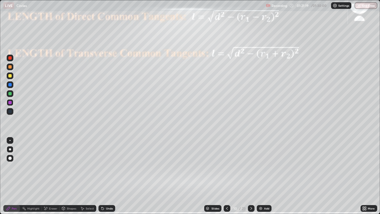
click at [252, 176] on icon at bounding box center [251, 208] width 4 height 4
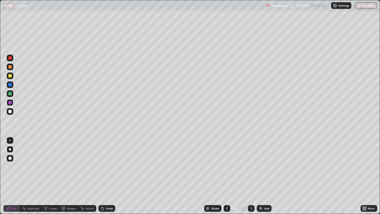
click at [227, 176] on icon at bounding box center [227, 208] width 4 height 4
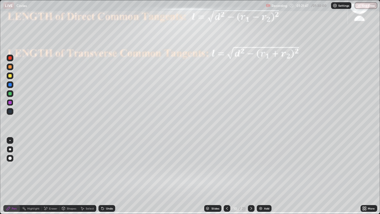
click at [251, 176] on icon at bounding box center [251, 208] width 4 height 4
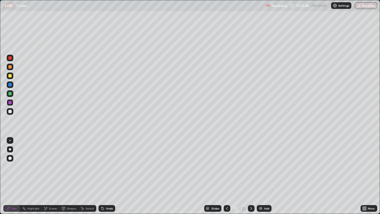
click at [252, 176] on icon at bounding box center [251, 208] width 4 height 4
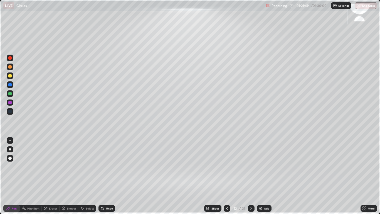
click at [253, 176] on div at bounding box center [251, 208] width 7 height 11
click at [253, 176] on icon at bounding box center [251, 208] width 4 height 4
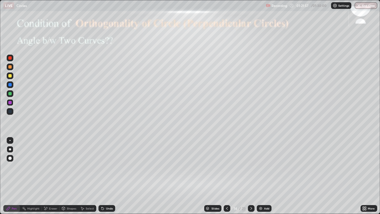
click at [215, 176] on div "Slides" at bounding box center [216, 208] width 8 height 3
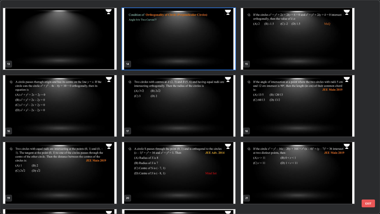
scroll to position [270, 0]
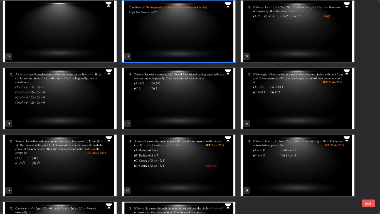
click at [261, 156] on img "grid" at bounding box center [298, 165] width 114 height 62
click at [262, 154] on img "grid" at bounding box center [298, 165] width 114 height 62
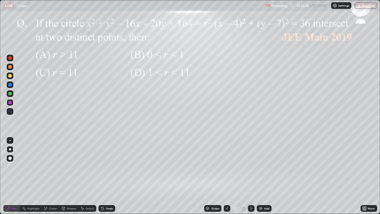
click at [251, 176] on icon at bounding box center [251, 208] width 4 height 4
click at [369, 7] on button "End Class" at bounding box center [366, 5] width 23 height 7
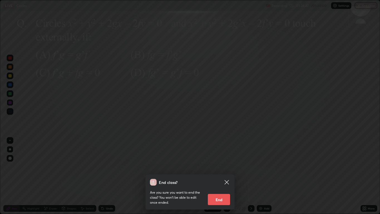
click at [224, 176] on button "End" at bounding box center [219, 199] width 22 height 11
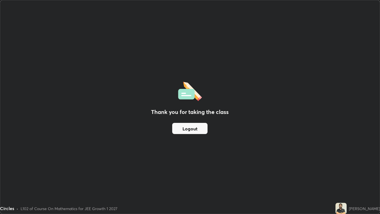
click at [189, 128] on button "Logout" at bounding box center [189, 128] width 35 height 11
click at [190, 127] on button "Logout" at bounding box center [189, 128] width 35 height 11
